Goal: Information Seeking & Learning: Learn about a topic

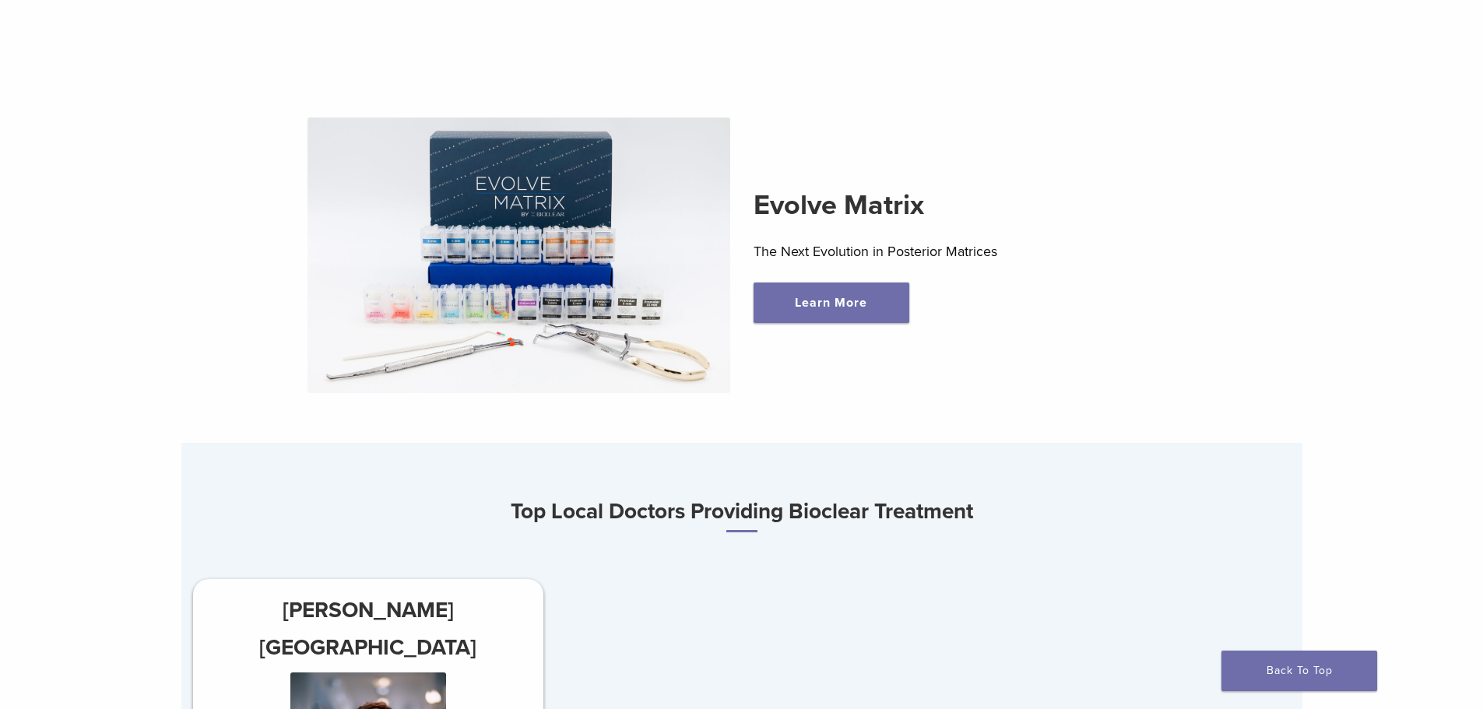
scroll to position [519, 0]
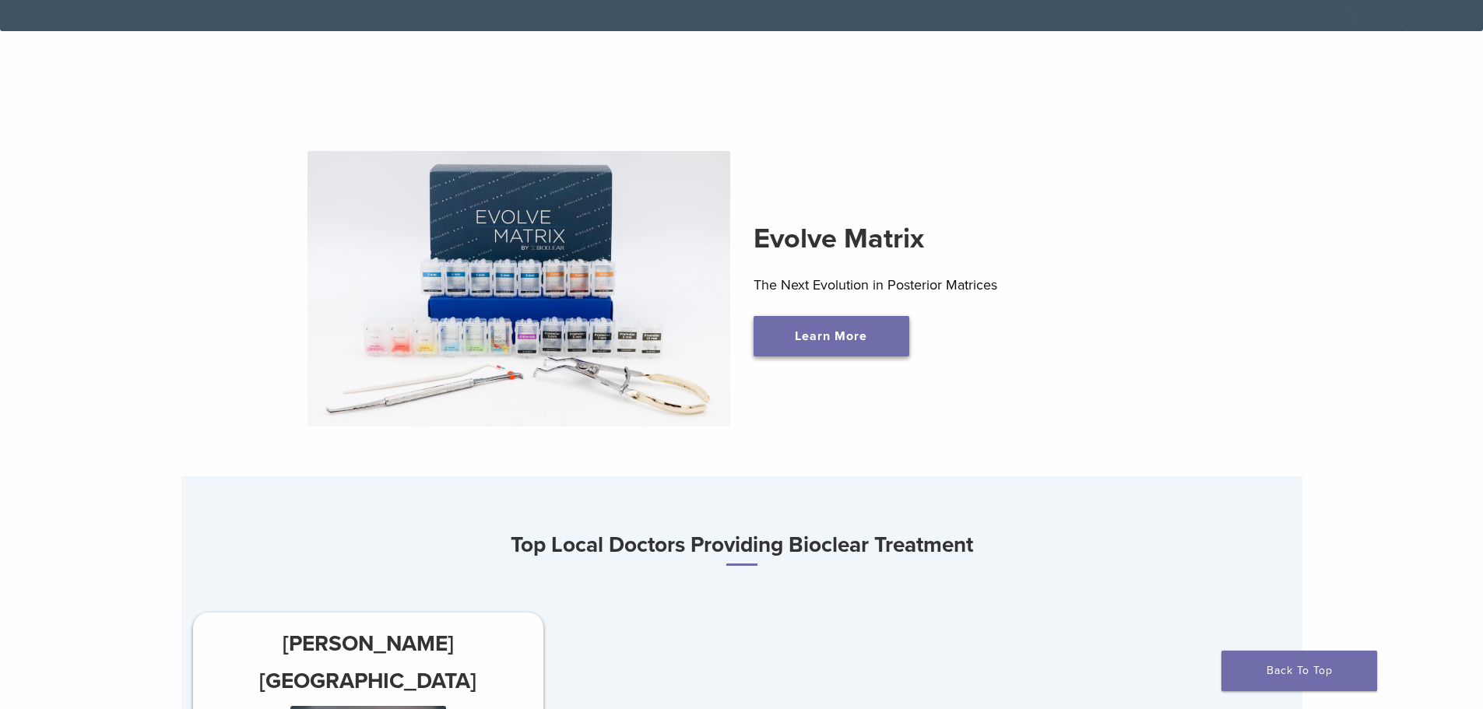
click at [819, 339] on link "Learn More" at bounding box center [831, 336] width 156 height 40
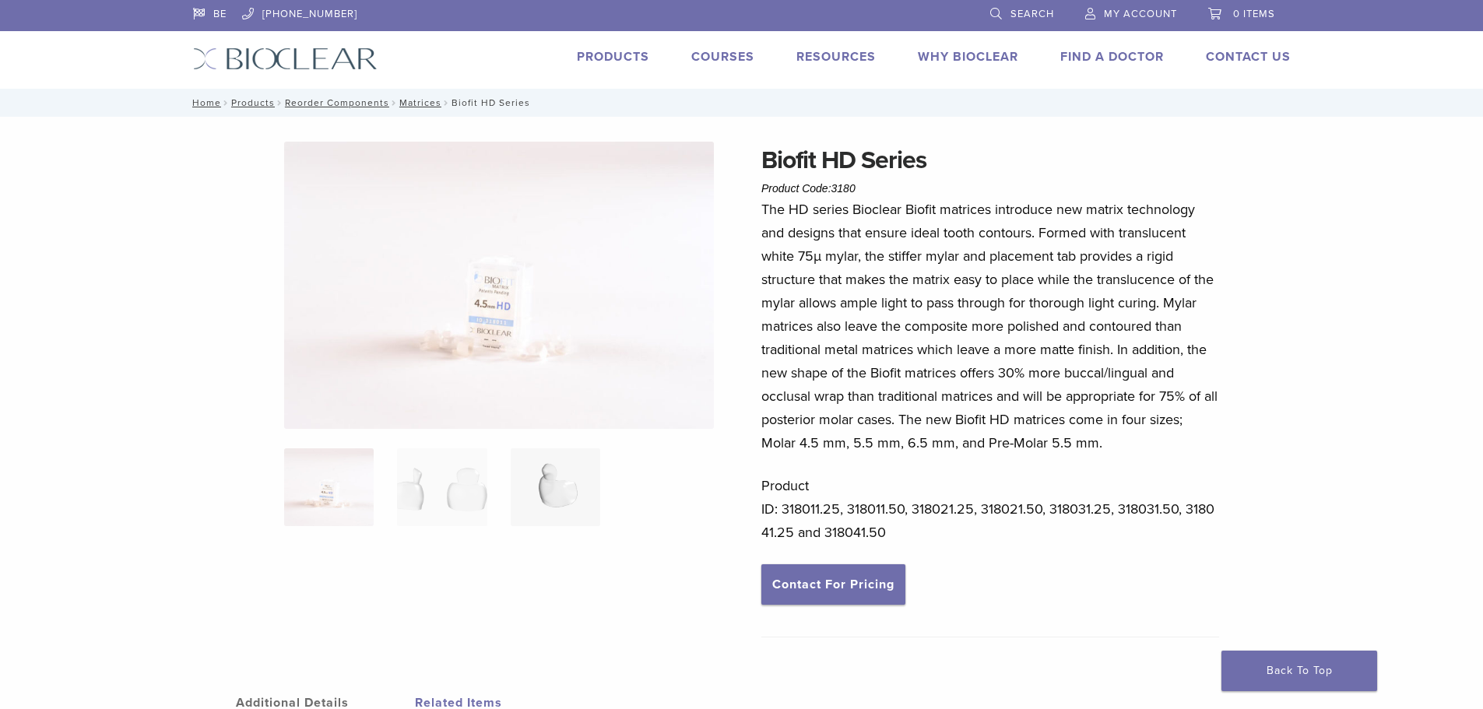
click at [560, 498] on img at bounding box center [555, 487] width 89 height 78
